Goal: Book appointment/travel/reservation

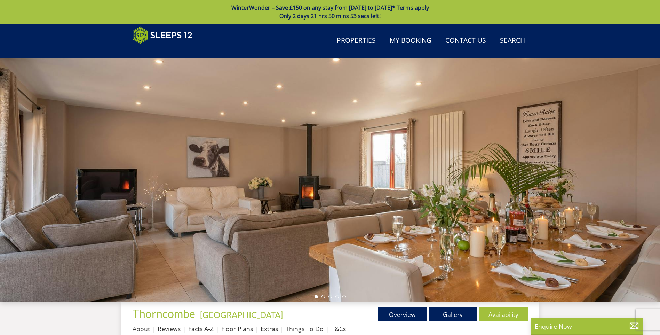
scroll to position [9, 0]
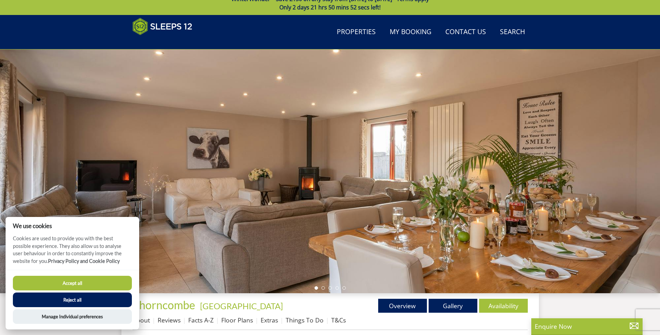
click at [89, 151] on button "Accept all" at bounding box center [72, 283] width 119 height 15
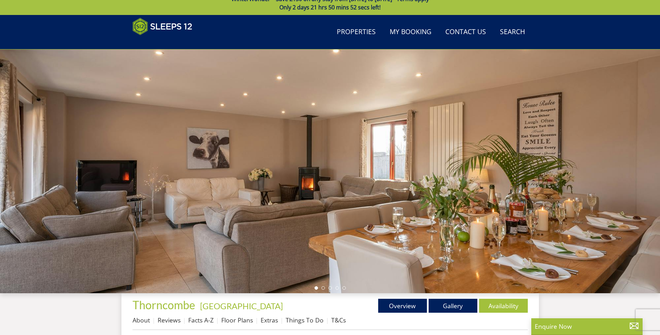
scroll to position [113, 0]
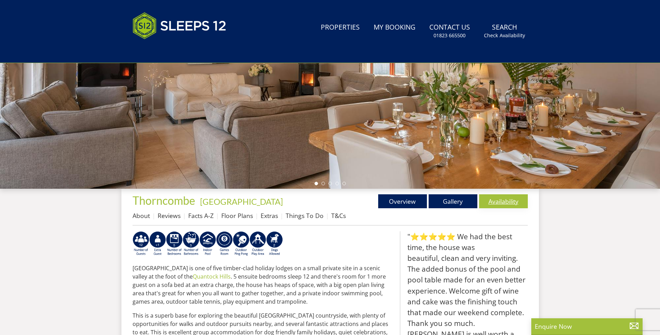
scroll to position [133, 0]
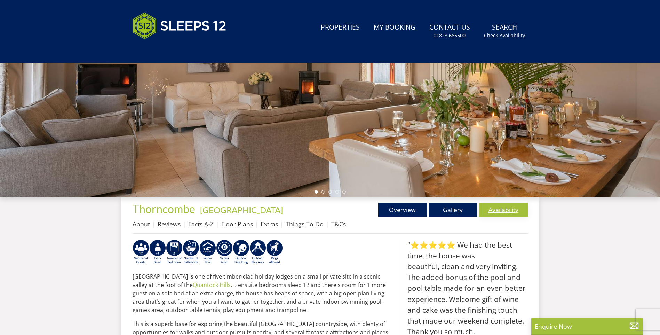
click at [519, 205] on link "Availability" at bounding box center [503, 209] width 49 height 14
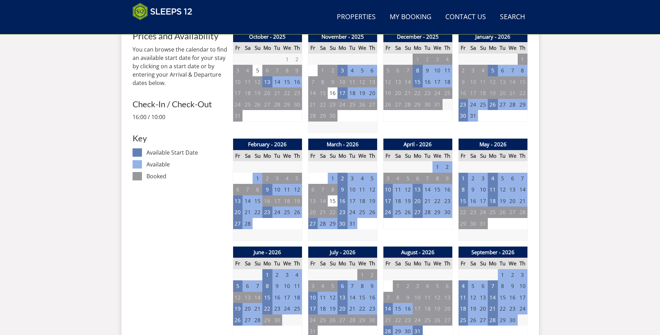
scroll to position [348, 0]
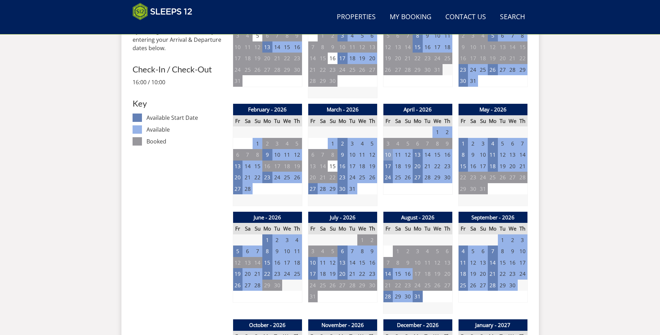
click at [387, 157] on td "10" at bounding box center [388, 154] width 10 height 11
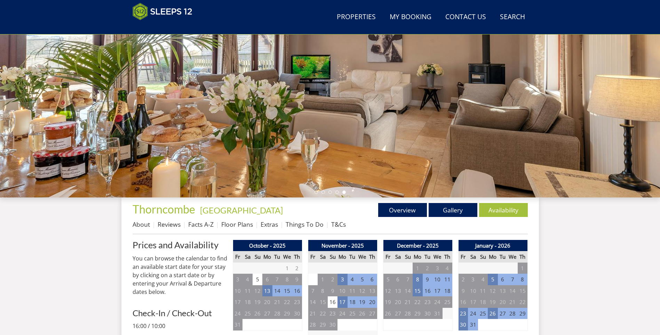
scroll to position [70, 0]
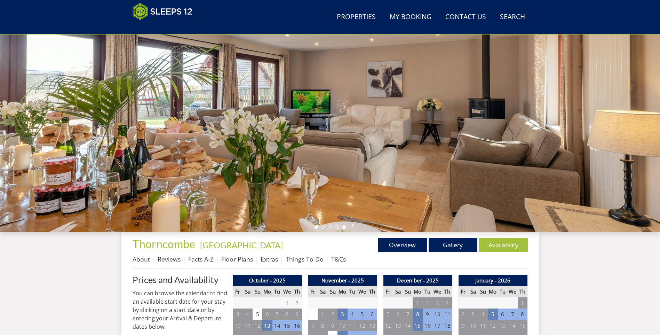
click at [316, 225] on li at bounding box center [316, 226] width 3 height 3
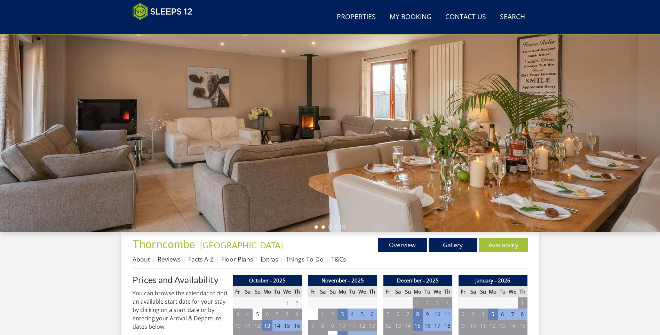
click at [323, 226] on li at bounding box center [322, 226] width 3 height 3
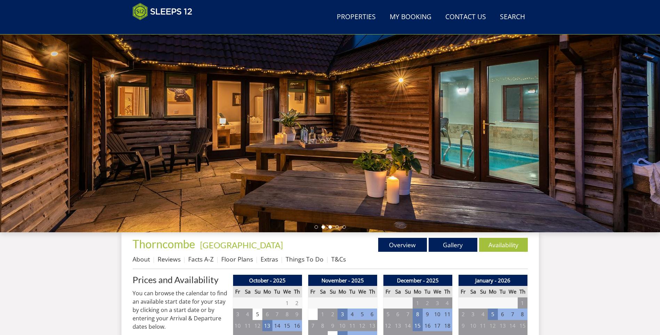
click at [330, 227] on li at bounding box center [329, 226] width 3 height 3
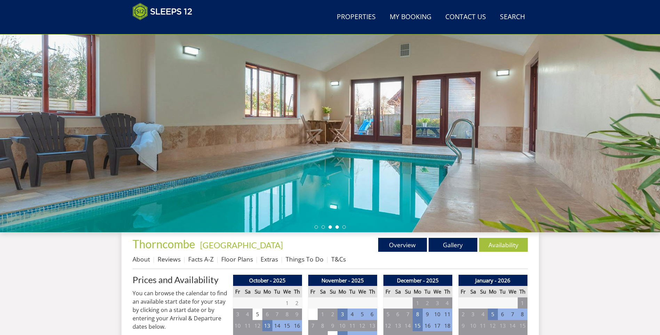
click at [338, 226] on li at bounding box center [336, 226] width 3 height 3
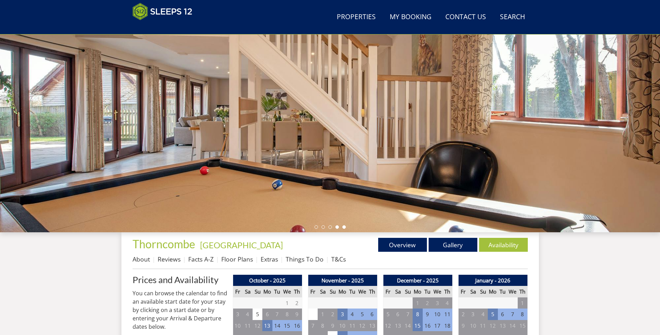
click at [344, 228] on li at bounding box center [343, 226] width 3 height 3
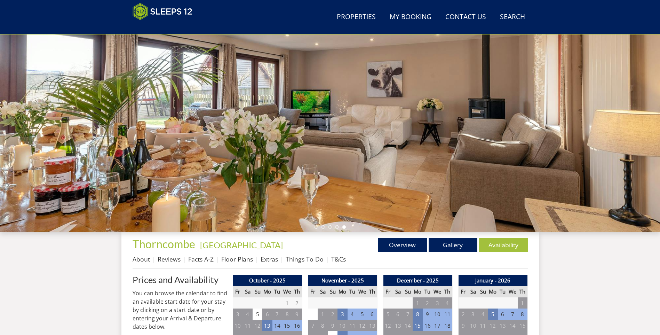
scroll to position [0, 0]
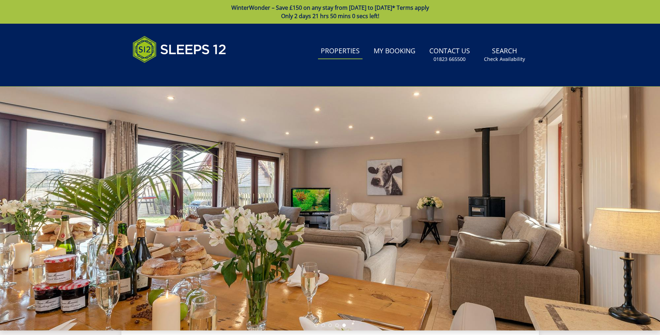
click at [345, 56] on link "Properties" at bounding box center [340, 51] width 45 height 16
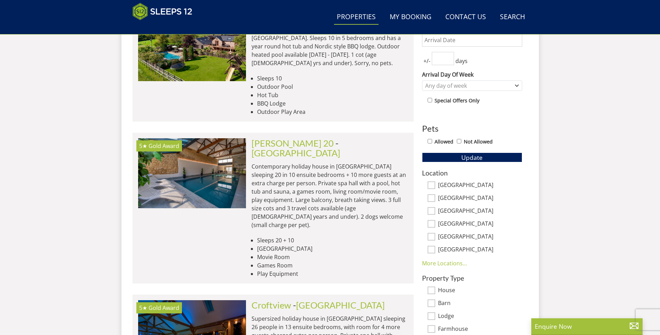
scroll to position [157, 0]
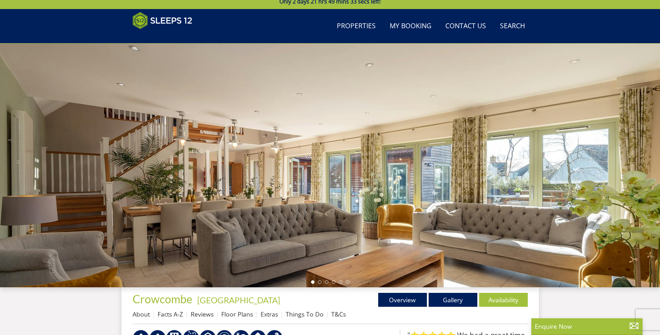
scroll to position [49, 0]
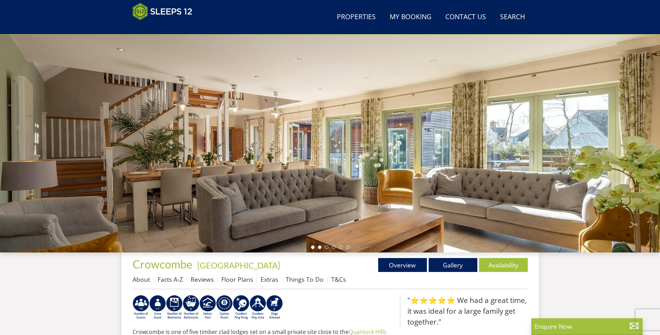
click at [319, 247] on li at bounding box center [319, 246] width 3 height 3
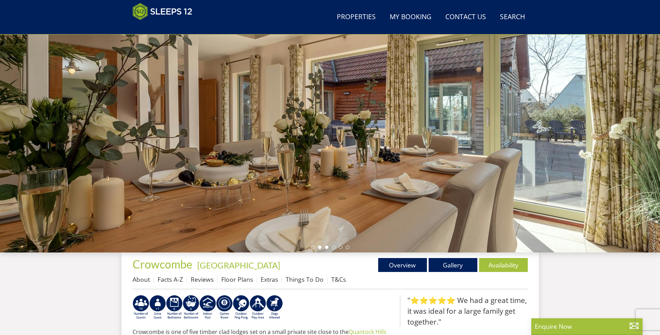
click at [326, 248] on li at bounding box center [326, 246] width 3 height 3
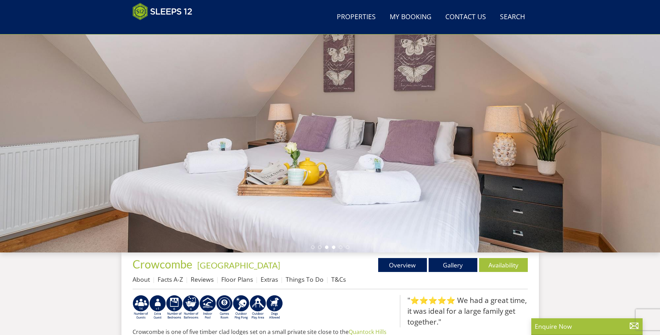
click at [334, 248] on li at bounding box center [333, 246] width 3 height 3
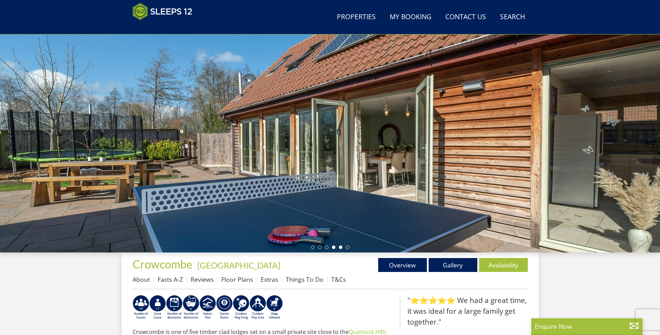
click at [339, 248] on li at bounding box center [340, 246] width 3 height 3
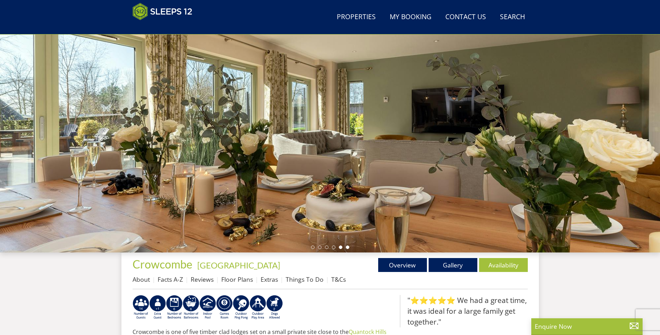
click at [347, 247] on li at bounding box center [347, 246] width 3 height 3
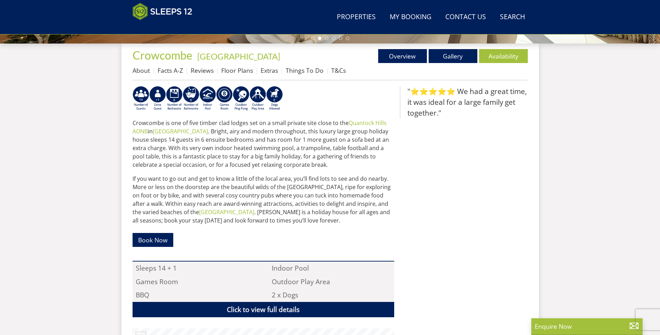
scroll to position [223, 0]
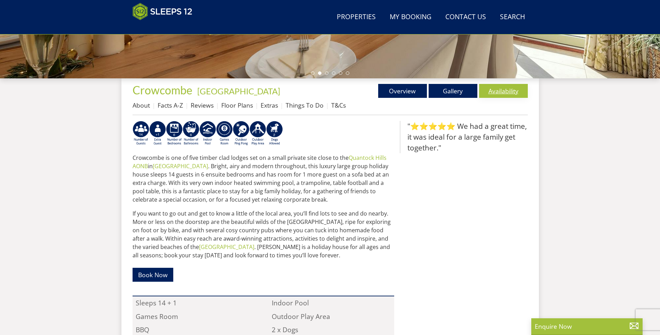
click at [494, 90] on link "Availability" at bounding box center [503, 91] width 49 height 14
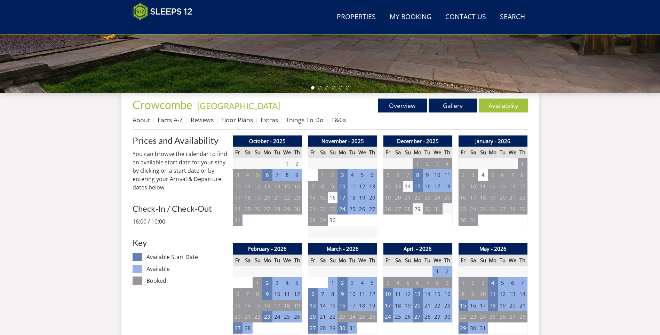
scroll to position [278, 0]
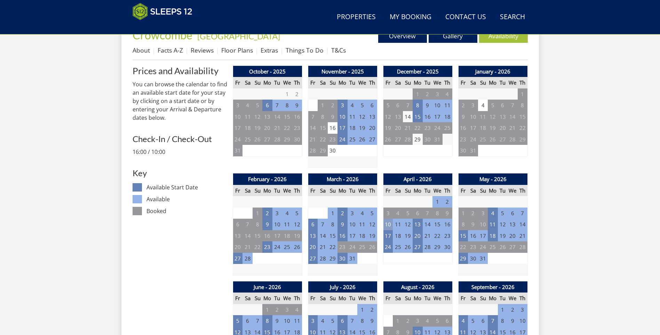
click at [388, 225] on td "10" at bounding box center [388, 223] width 10 height 11
